Goal: Task Accomplishment & Management: Complete application form

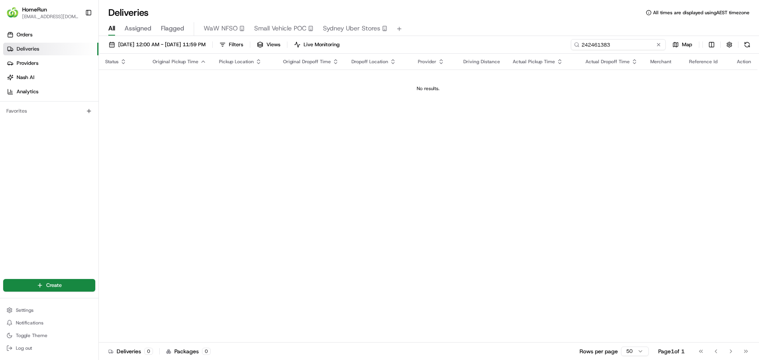
click at [636, 44] on input "242461383" at bounding box center [618, 44] width 95 height 11
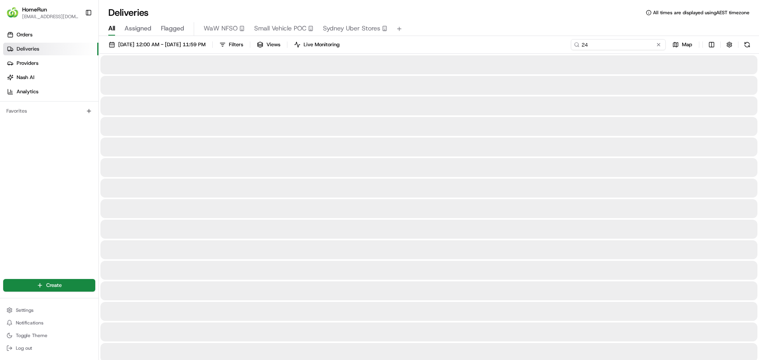
type input "2"
type input "265671024"
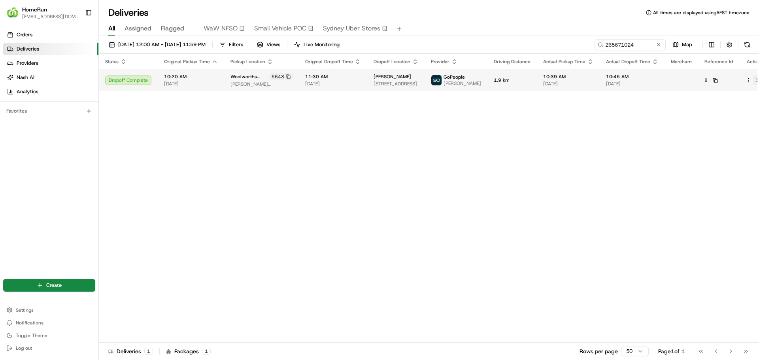
click at [753, 81] on button at bounding box center [757, 80] width 9 height 9
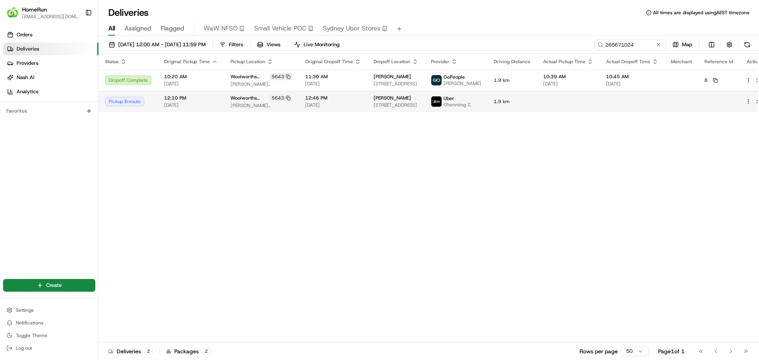
click at [738, 104] on html "HomeRun [EMAIL_ADDRESS][DOMAIN_NAME] Toggle Sidebar Orders Deliveries Providers…" at bounding box center [379, 180] width 759 height 360
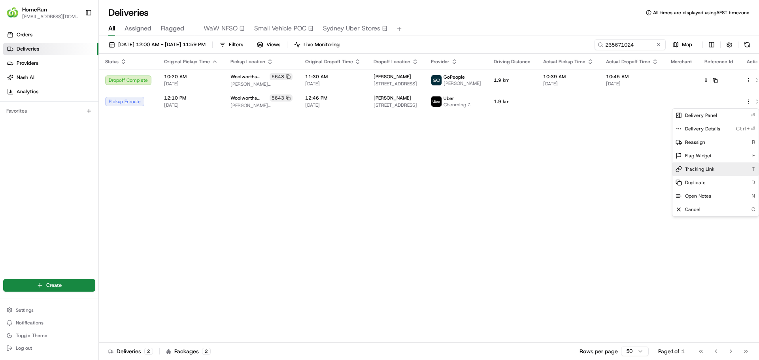
click at [712, 170] on span "Tracking Link" at bounding box center [699, 169] width 29 height 6
click at [719, 168] on div "Tracking Link T" at bounding box center [716, 169] width 86 height 13
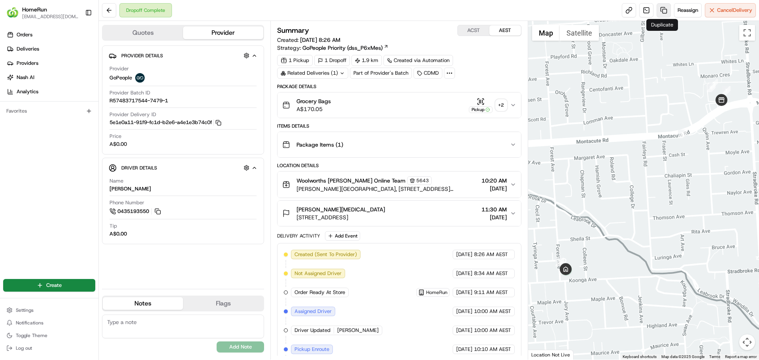
click at [660, 11] on link at bounding box center [664, 10] width 14 height 14
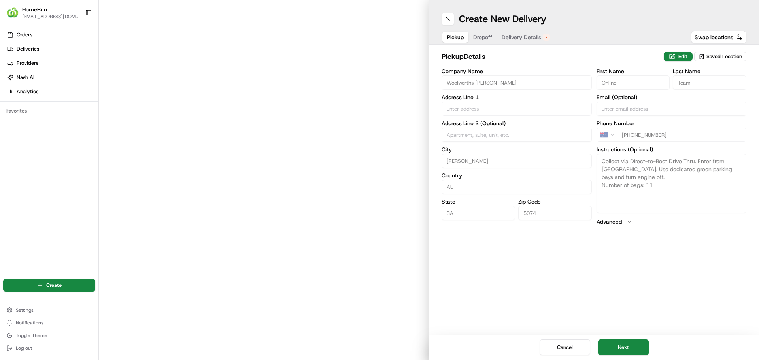
type input "[PERSON_NAME][GEOGRAPHIC_DATA], [STREET_ADDRESS]"
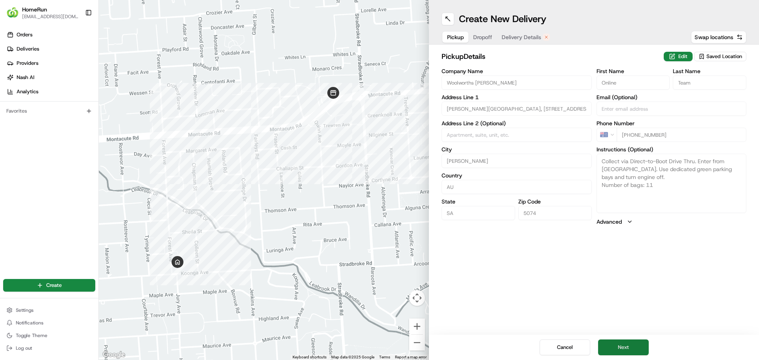
click at [634, 346] on button "Next" at bounding box center [623, 348] width 51 height 16
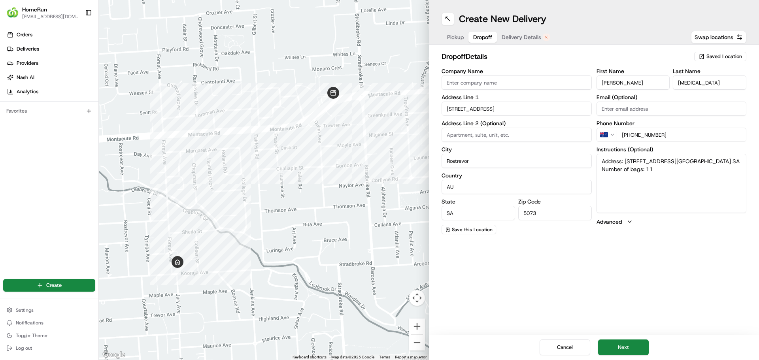
click at [660, 172] on textarea "Address: [STREET_ADDRESS][GEOGRAPHIC_DATA] SA Number of bags: 11" at bounding box center [672, 183] width 150 height 59
click at [661, 171] on textarea "Address: [STREET_ADDRESS][GEOGRAPHIC_DATA] SA Number of bags: 3" at bounding box center [672, 183] width 150 height 59
type textarea "Address: [STREET_ADDRESS][GEOGRAPHIC_DATA] SA Number of bags: 3 (ambient)"
click at [625, 348] on button "Next" at bounding box center [623, 348] width 51 height 16
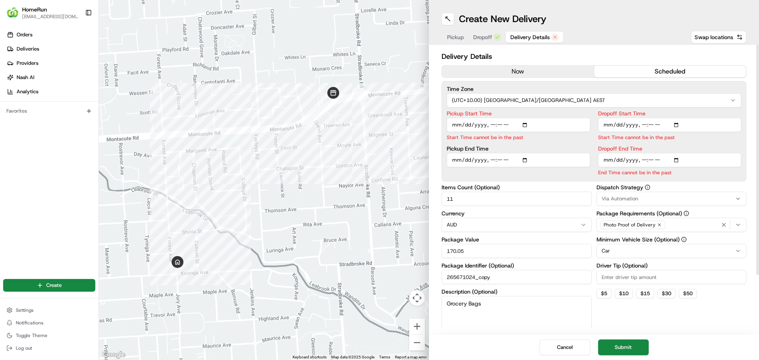
click at [528, 125] on input "Pickup Start Time" at bounding box center [519, 125] width 144 height 14
type input "[DATE]T12:10"
click at [556, 113] on label "Pickup Start Time" at bounding box center [519, 114] width 144 height 6
click at [556, 118] on input "Pickup Start Time" at bounding box center [519, 125] width 144 height 14
click at [526, 156] on input "Pickup End Time" at bounding box center [519, 151] width 144 height 14
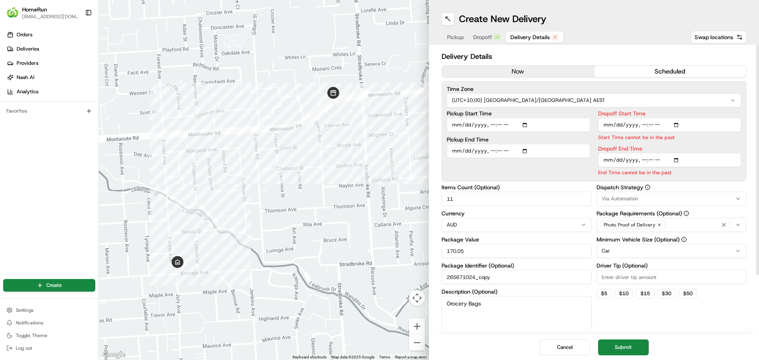
click at [527, 149] on input "Pickup End Time" at bounding box center [519, 151] width 144 height 14
type input "[DATE]T12:25"
click at [574, 138] on label "Pickup End Time" at bounding box center [519, 140] width 144 height 6
click at [574, 144] on input "Pickup End Time" at bounding box center [519, 151] width 144 height 14
click at [678, 126] on input "Dropoff Start Time" at bounding box center [670, 125] width 144 height 14
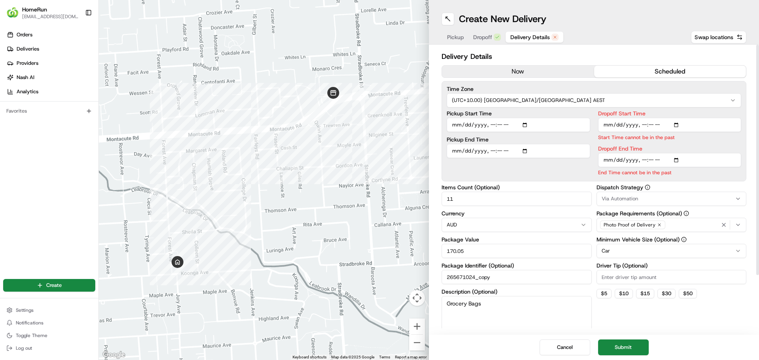
type input "[DATE]T12:35"
click at [701, 111] on label "Dropoff Start Time" at bounding box center [670, 114] width 144 height 6
click at [701, 118] on input "Dropoff Start Time" at bounding box center [670, 125] width 144 height 14
click at [678, 159] on input "Dropoff End Time" at bounding box center [670, 160] width 144 height 14
type input "[DATE]T12:46"
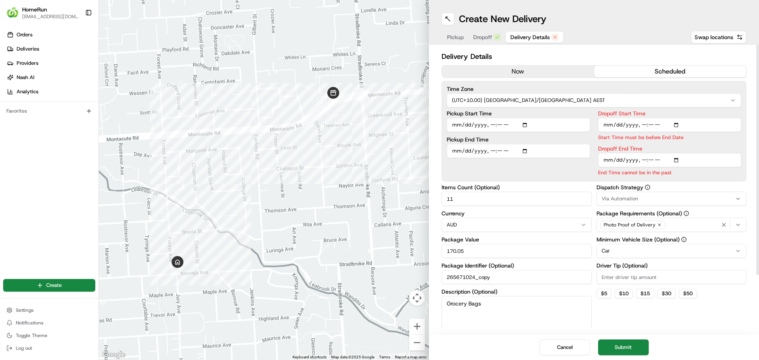
click at [694, 145] on div "Dropoff Start Time Start Time must be before End Date Dropoff End Time End Time…" at bounding box center [670, 144] width 144 height 66
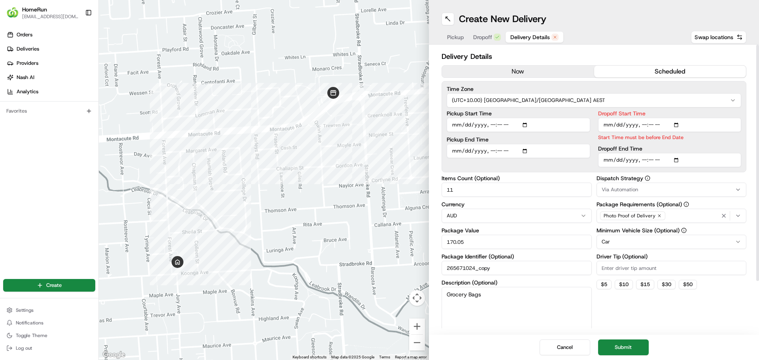
click at [677, 124] on input "Dropoff Start Time" at bounding box center [670, 125] width 144 height 14
type input "[DATE]T12:36"
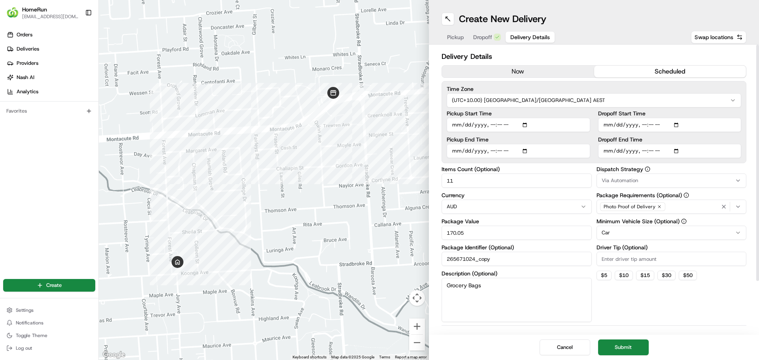
click at [693, 114] on label "Dropoff Start Time" at bounding box center [670, 114] width 144 height 6
click at [693, 118] on input "Dropoff Start Time" at bounding box center [670, 125] width 144 height 14
click at [633, 346] on button "Submit" at bounding box center [623, 348] width 51 height 16
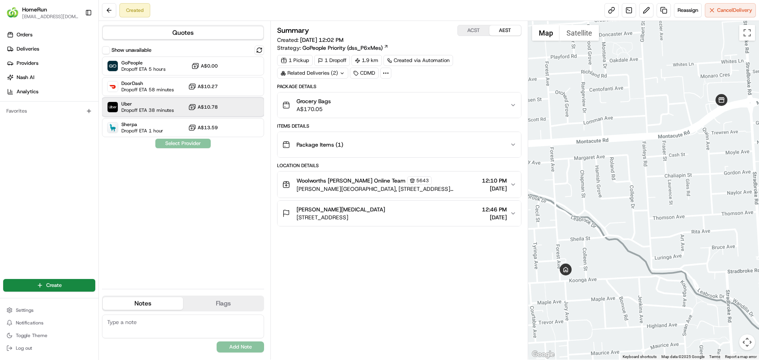
click at [178, 108] on div "Uber Dropoff ETA 38 minutes A$10.78" at bounding box center [183, 107] width 162 height 19
click at [190, 142] on button "Assign Provider" at bounding box center [183, 143] width 56 height 9
